Goal: Transaction & Acquisition: Purchase product/service

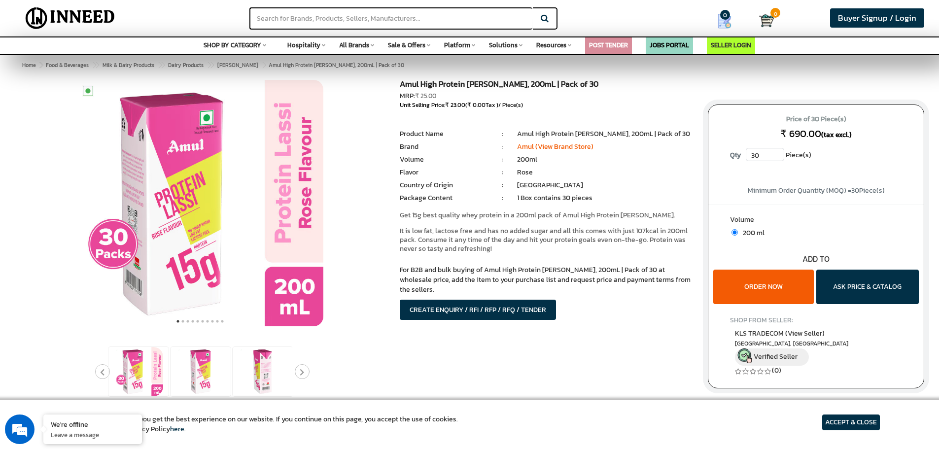
click at [582, 198] on li "1 Box contains 30 pieces" at bounding box center [605, 198] width 176 height 10
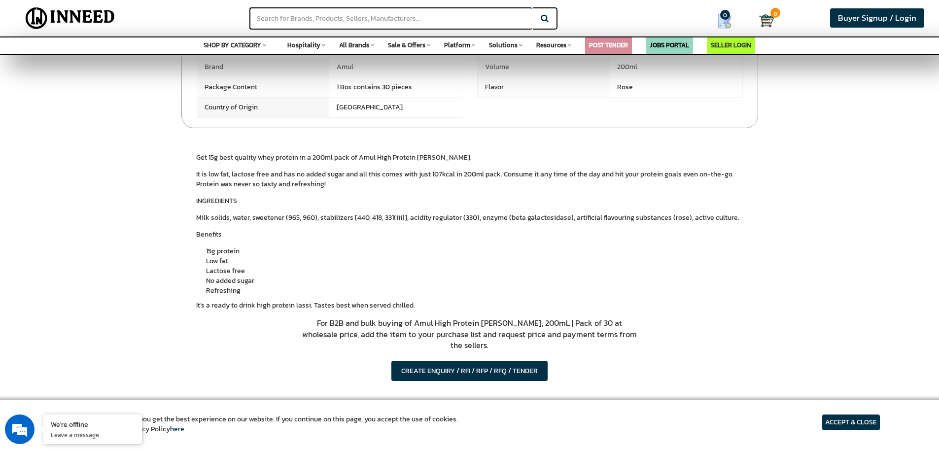
scroll to position [444, 0]
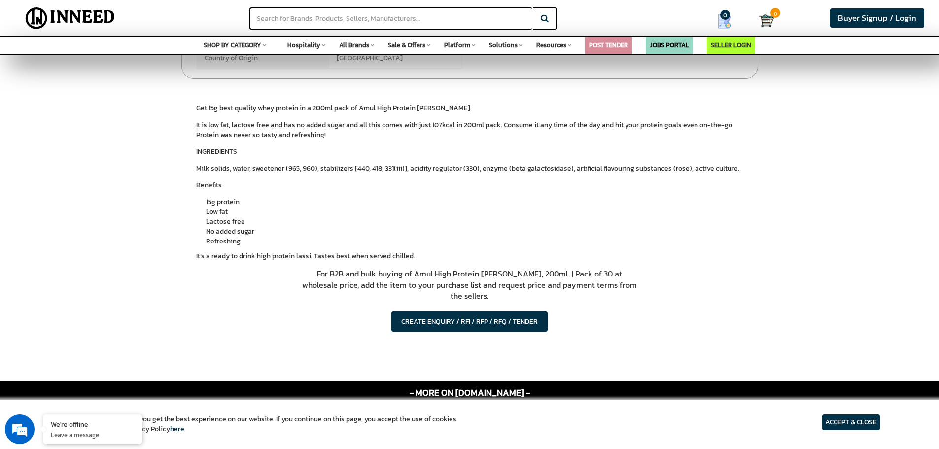
click at [264, 240] on li "Refreshing" at bounding box center [474, 242] width 537 height 10
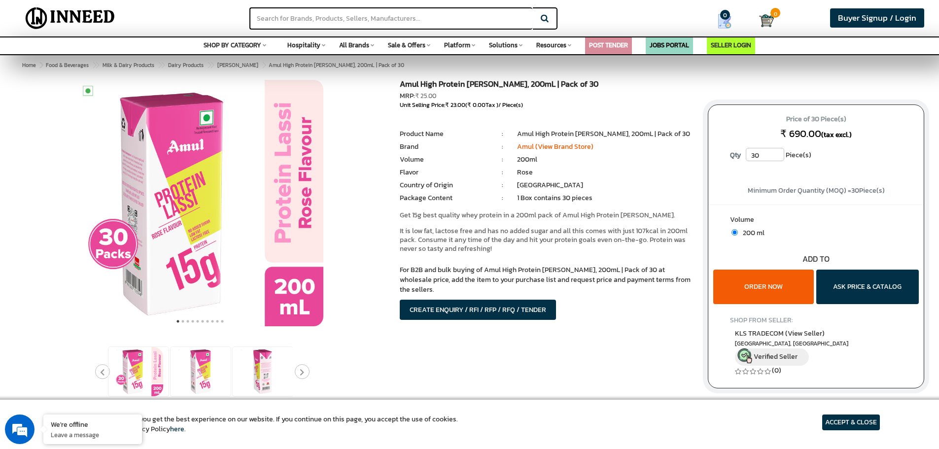
scroll to position [0, 0]
drag, startPoint x: 811, startPoint y: 134, endPoint x: 789, endPoint y: 137, distance: 21.9
click at [789, 137] on span "₹ 690.00" at bounding box center [801, 133] width 41 height 15
click at [773, 185] on span "Minimum Order Quantity (MOQ) = 30 Piece(s)" at bounding box center [816, 190] width 137 height 10
click at [598, 230] on p "It is low fat, lactose free and has no added sugar and all this comes with just…" at bounding box center [546, 240] width 293 height 27
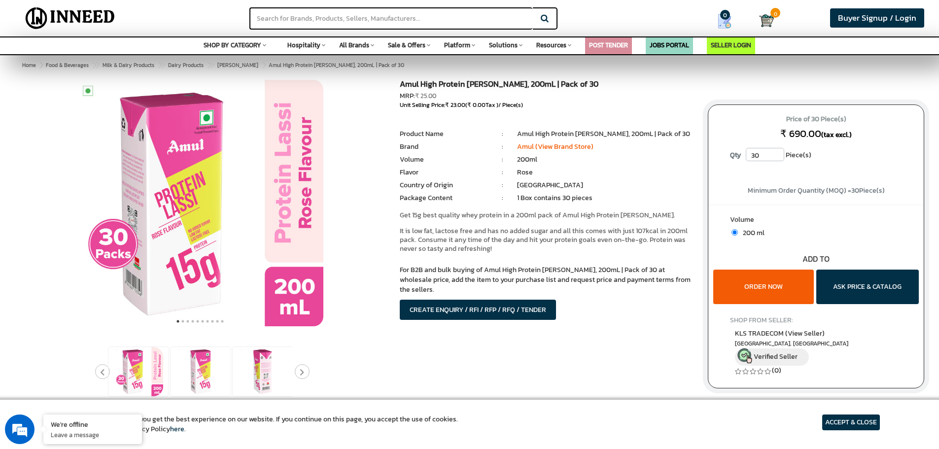
click at [534, 104] on div "Unit Selling Price: ₹ 23.00 ( ₹ 0.00 Tax ) / Piece(s)" at bounding box center [546, 105] width 293 height 8
click at [576, 224] on div "Get 15g best quality whey protein in a 200ml pack of Amul High Protein [PERSON_…" at bounding box center [546, 232] width 293 height 42
click at [466, 168] on li "Flavor" at bounding box center [444, 173] width 88 height 10
click at [565, 227] on p "It is low fat, lactose free and has no added sugar and all this comes with just…" at bounding box center [546, 240] width 293 height 27
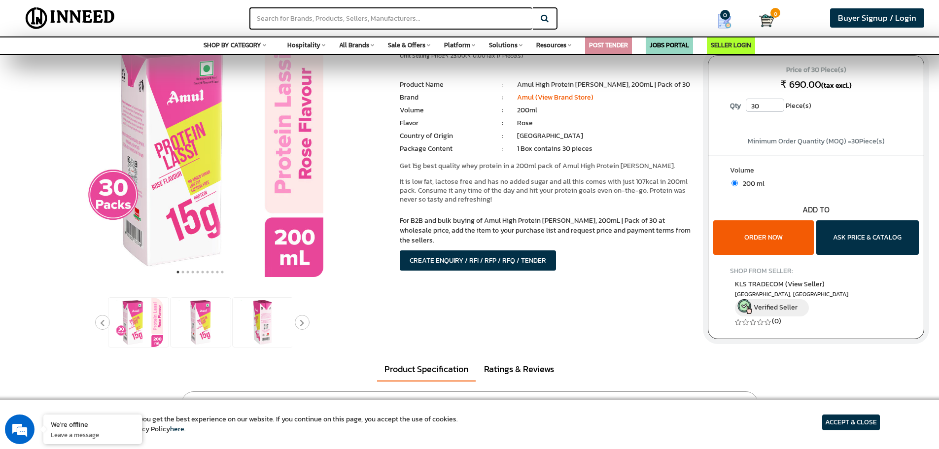
drag, startPoint x: 644, startPoint y: 233, endPoint x: 660, endPoint y: 234, distance: 15.8
click at [660, 234] on p "For B2B and bulk buying of Amul High Protein [PERSON_NAME], 200mL | Pack of 30 …" at bounding box center [546, 231] width 293 height 30
click at [623, 239] on div "For B2B and bulk buying of Amul High Protein [PERSON_NAME], 200mL | Pack of 30 …" at bounding box center [546, 243] width 293 height 55
click at [612, 233] on p "For B2B and bulk buying of Amul High Protein [PERSON_NAME], 200mL | Pack of 30 …" at bounding box center [546, 231] width 293 height 30
click at [561, 211] on div "Amul High Protein [PERSON_NAME], 200mL | Pack of 30 MRP: ₹ 25.00 Unit Selling P…" at bounding box center [546, 163] width 308 height 265
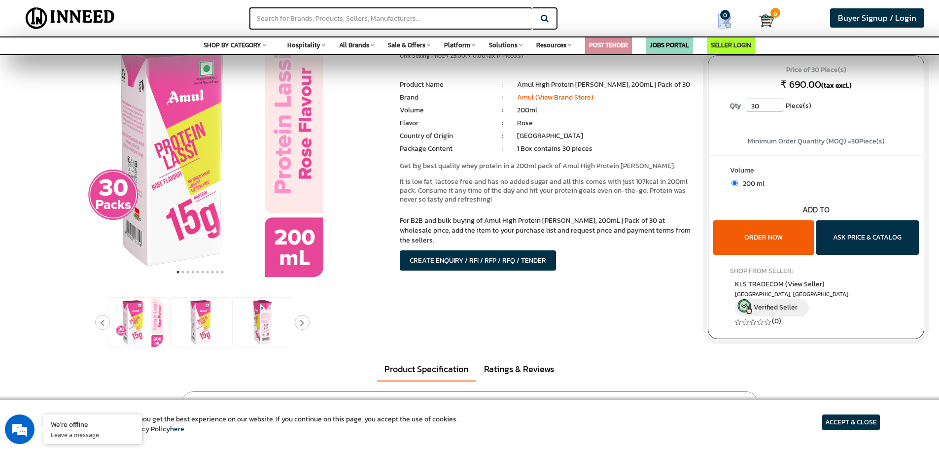
scroll to position [0, 0]
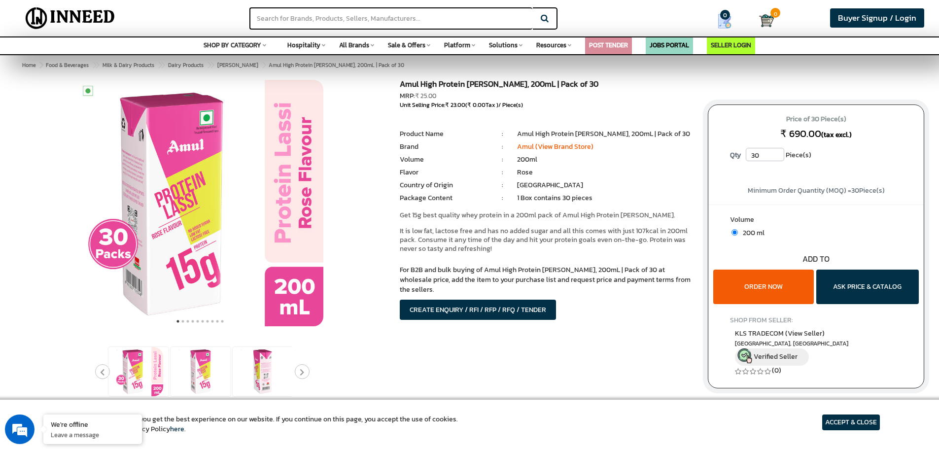
click at [599, 196] on li "1 Box contains 30 pieces" at bounding box center [605, 198] width 176 height 10
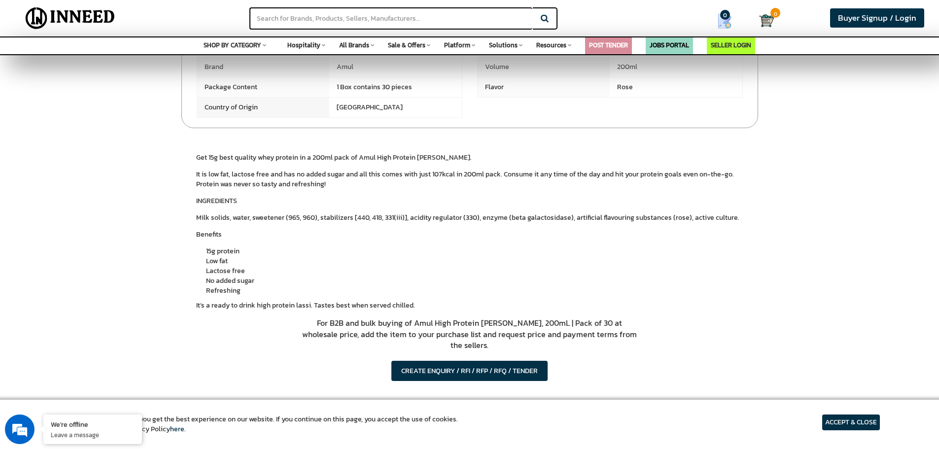
scroll to position [493, 0]
